Goal: Transaction & Acquisition: Purchase product/service

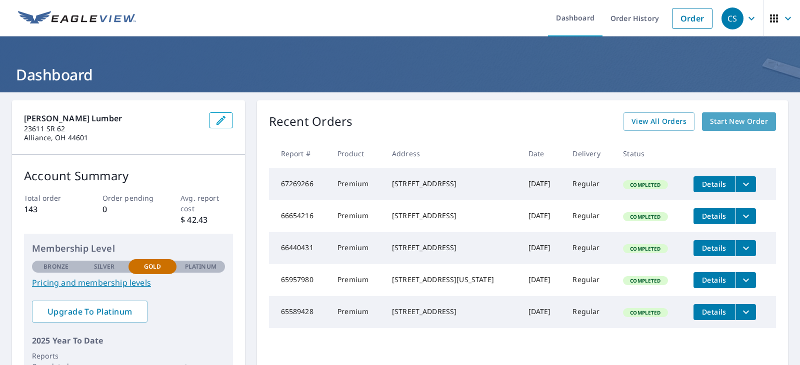
click at [732, 122] on span "Start New Order" at bounding box center [739, 121] width 58 height 12
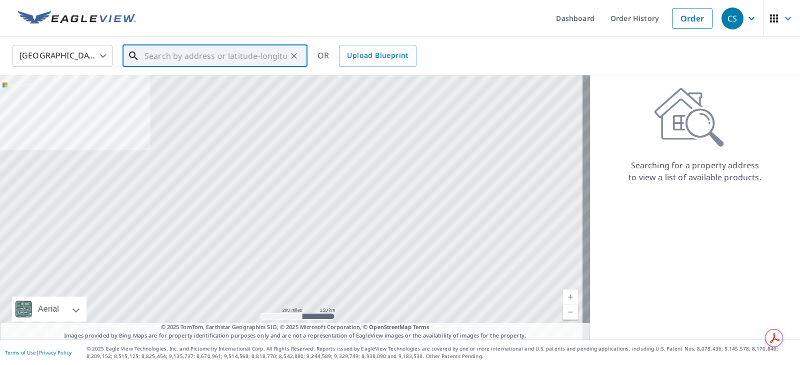
click at [235, 54] on input "text" at bounding box center [215, 56] width 142 height 28
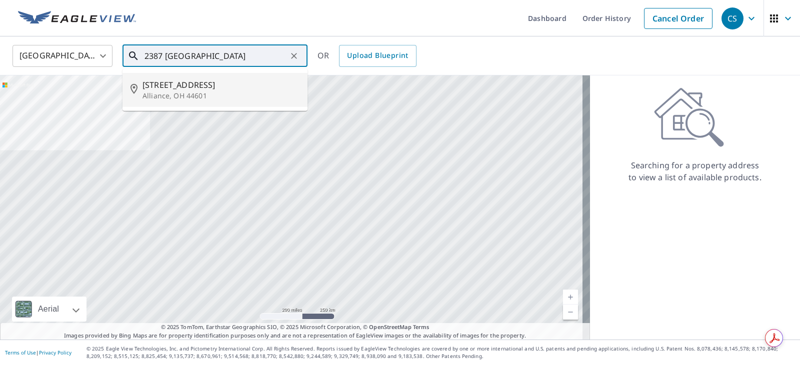
click at [218, 86] on span "[STREET_ADDRESS]" at bounding box center [220, 85] width 157 height 12
type input "[STREET_ADDRESS]"
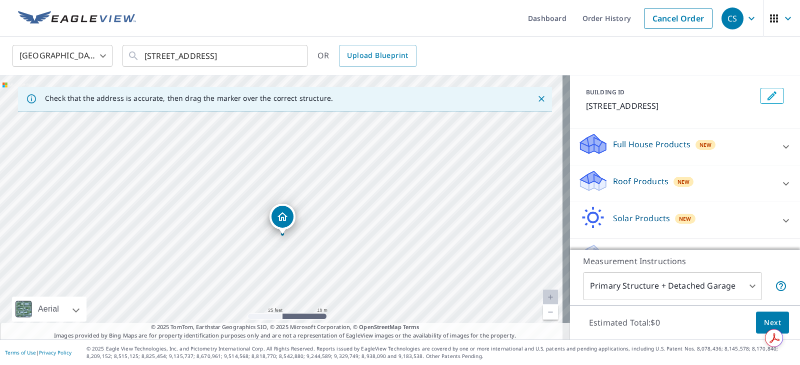
scroll to position [60, 0]
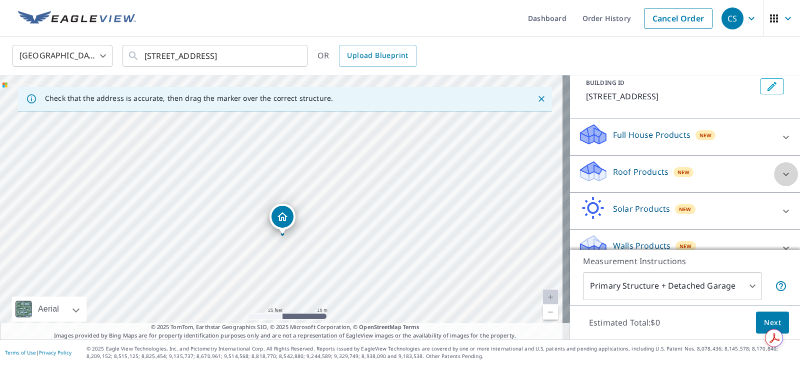
click at [780, 174] on icon at bounding box center [786, 174] width 12 height 12
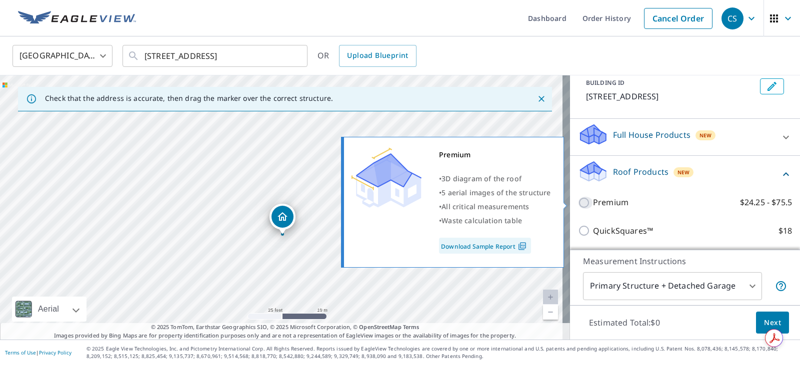
click at [578, 208] on input "Premium $24.25 - $75.5" at bounding box center [585, 203] width 15 height 12
checkbox input "true"
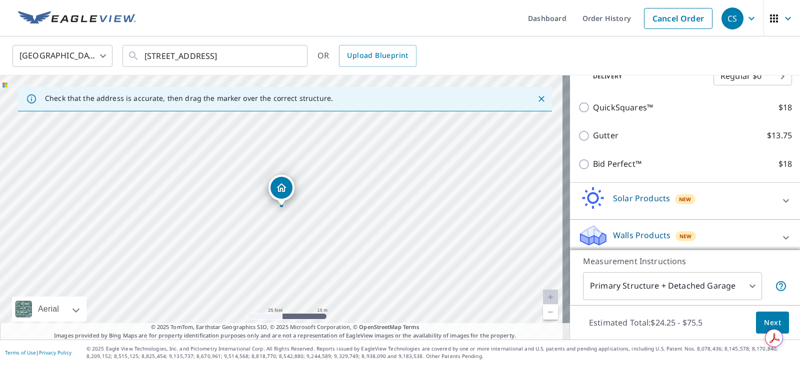
scroll to position [223, 0]
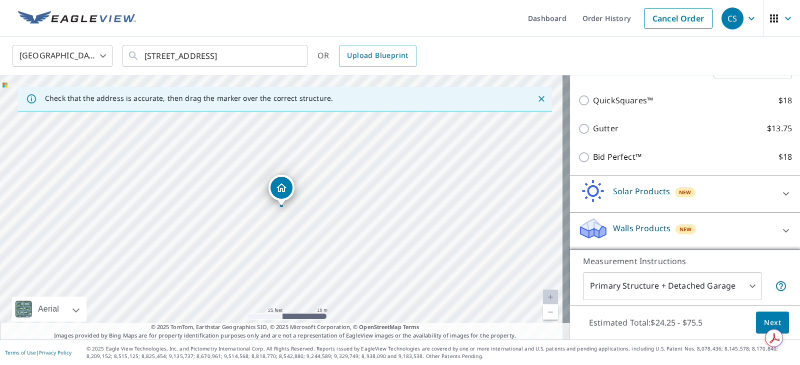
click at [764, 318] on span "Next" at bounding box center [772, 323] width 17 height 12
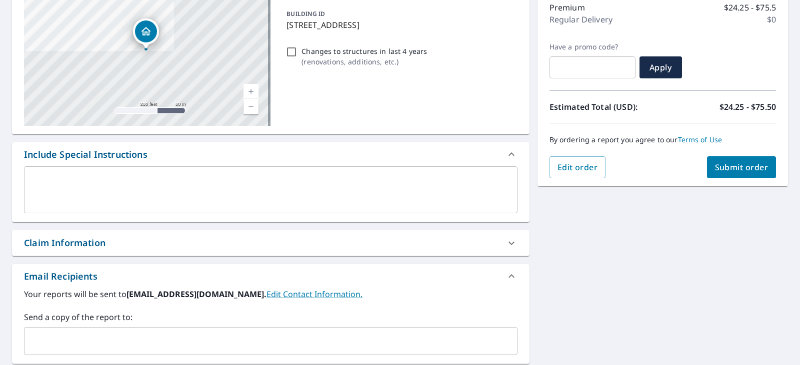
scroll to position [150, 0]
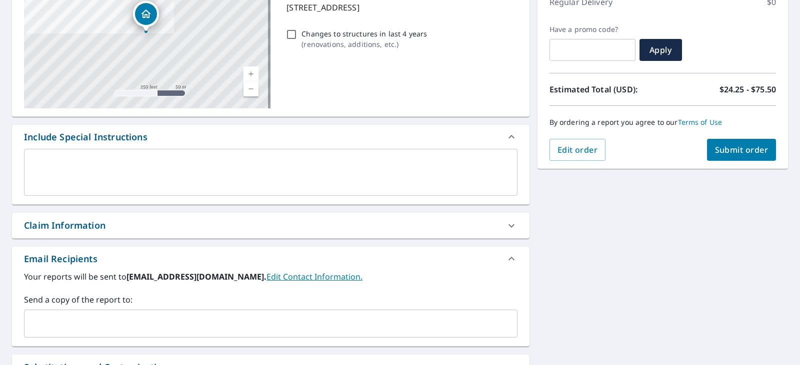
click at [487, 226] on div "Claim Information" at bounding box center [261, 225] width 475 height 13
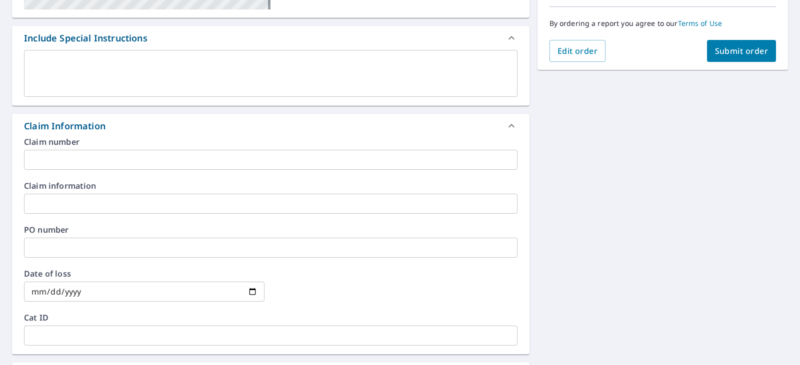
scroll to position [250, 0]
click at [192, 249] on input "text" at bounding box center [270, 247] width 493 height 20
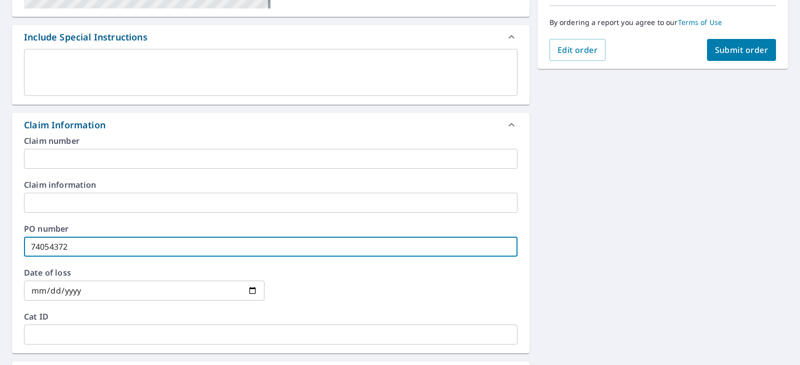
type input "74054372"
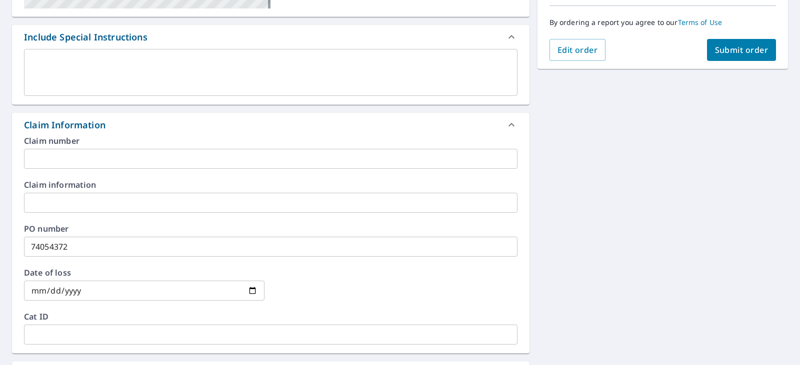
click at [321, 281] on div at bounding box center [396, 291] width 240 height 44
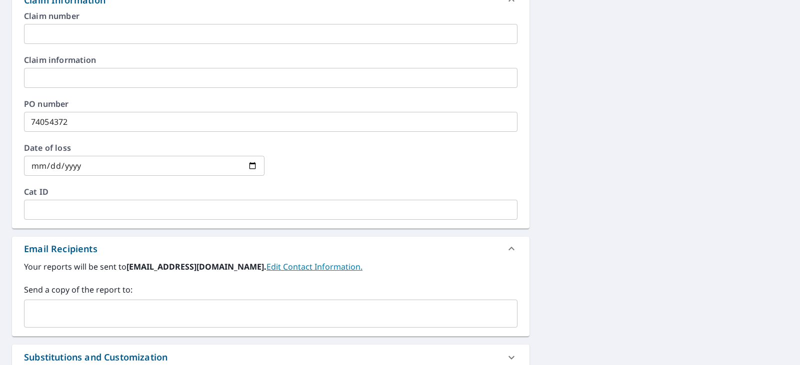
scroll to position [400, 0]
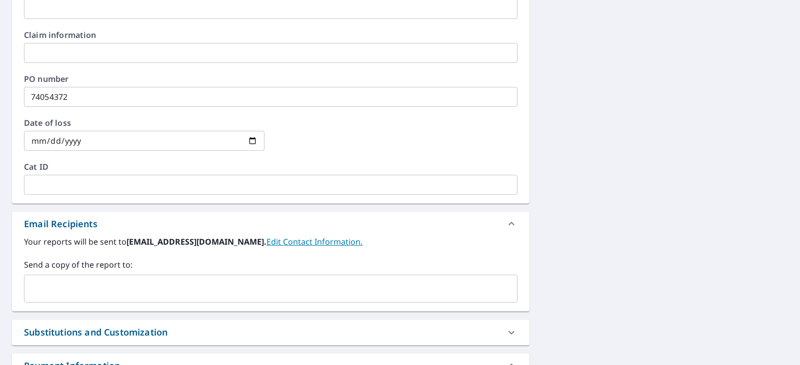
click at [168, 299] on div "​" at bounding box center [270, 289] width 493 height 28
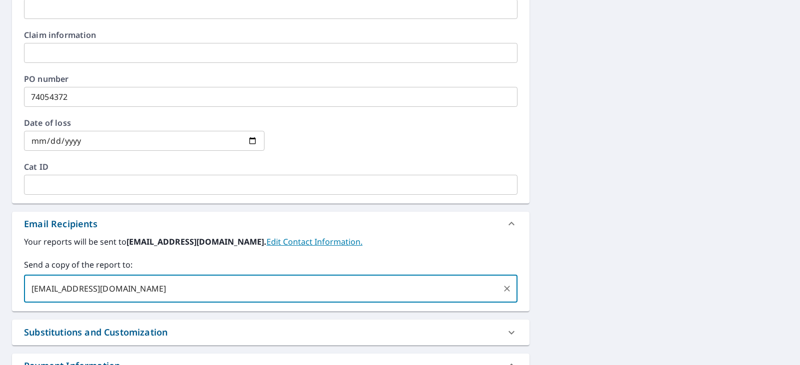
type input "[EMAIL_ADDRESS][DOMAIN_NAME]"
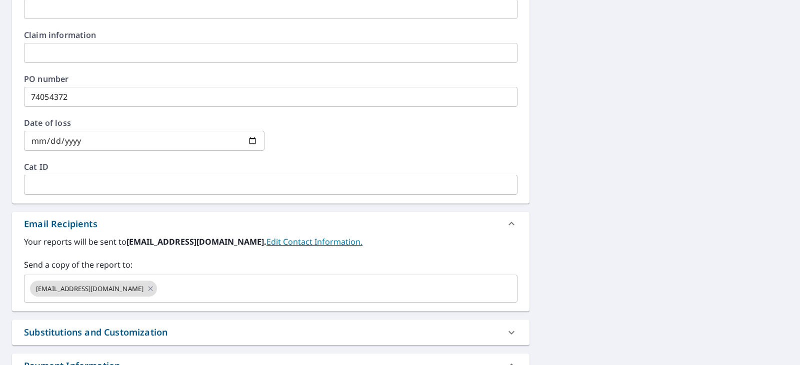
click at [569, 198] on div "[STREET_ADDRESS] Aerial Road A standard road map Aerial A detailed look from ab…" at bounding box center [400, 59] width 800 height 733
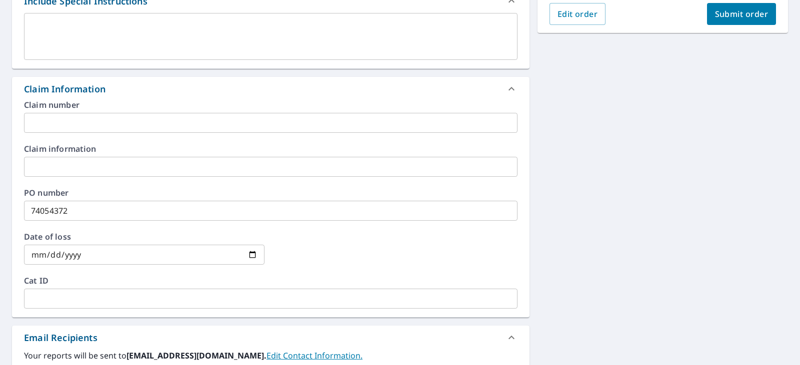
scroll to position [36, 0]
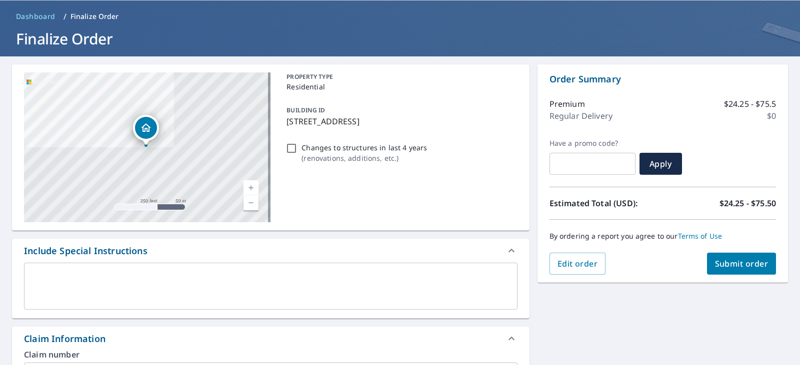
click at [731, 255] on button "Submit order" at bounding box center [741, 264] width 69 height 22
